Goal: Information Seeking & Learning: Learn about a topic

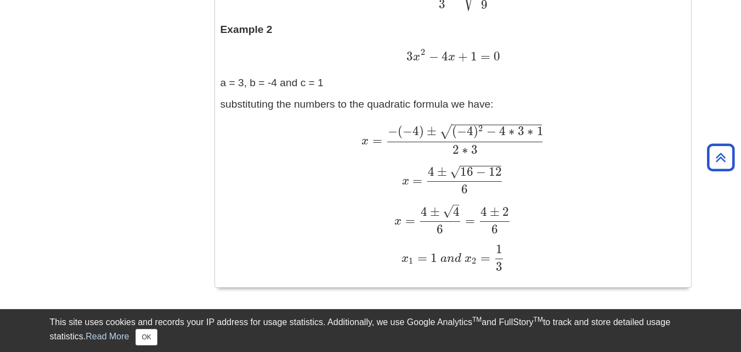
scroll to position [1367, 0]
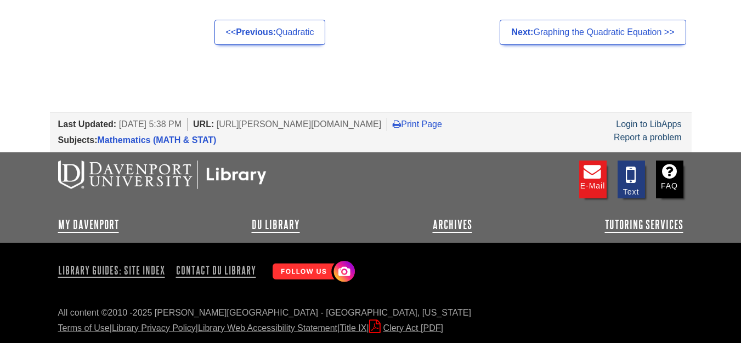
scroll to position [3038, 0]
drag, startPoint x: 2, startPoint y: 69, endPoint x: 9, endPoint y: 71, distance: 8.0
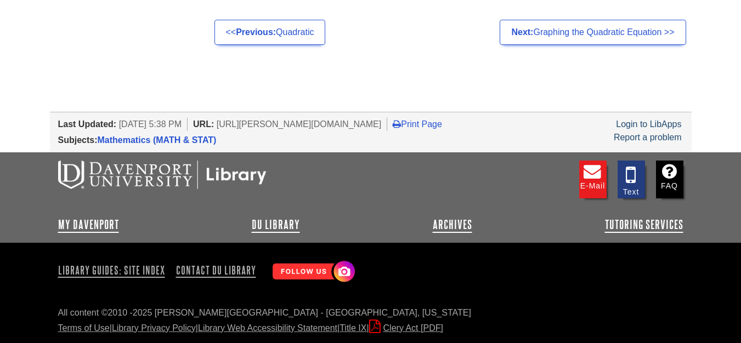
drag, startPoint x: 2, startPoint y: 76, endPoint x: 10, endPoint y: 76, distance: 8.2
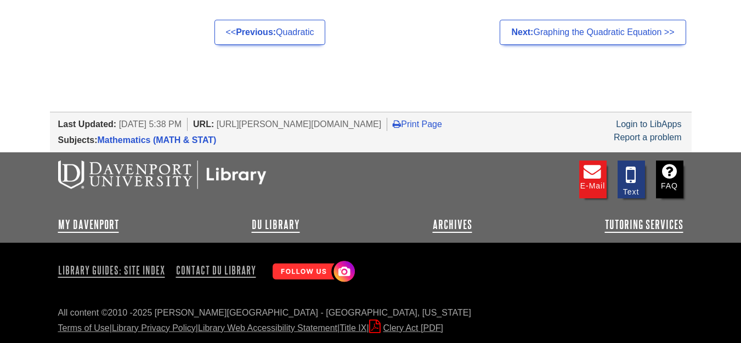
drag, startPoint x: 10, startPoint y: 70, endPoint x: 424, endPoint y: 180, distance: 428.1
copy div "alculating distance, height and time of moving objects. In application involvin…"
